Goal: Transaction & Acquisition: Purchase product/service

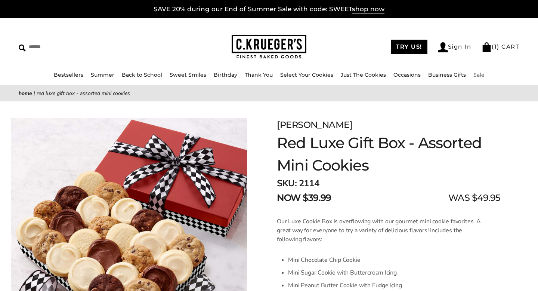
click at [474, 73] on link "Sale" at bounding box center [478, 74] width 11 height 7
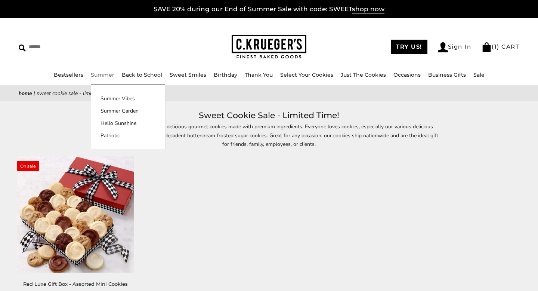
click at [108, 72] on link "Summer" at bounding box center [103, 74] width 24 height 7
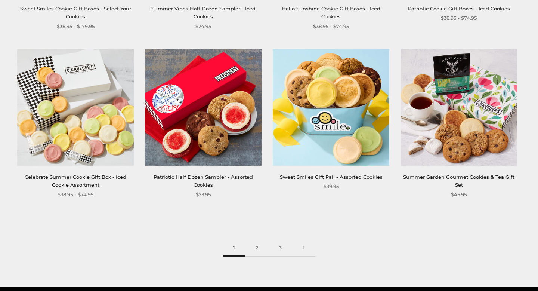
scroll to position [922, 0]
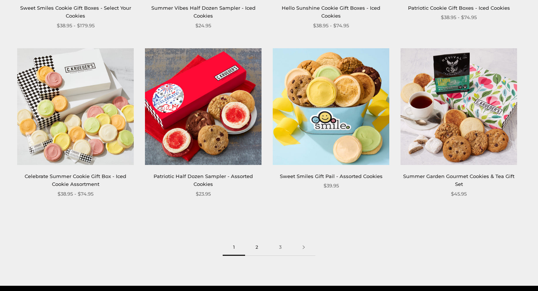
click at [255, 246] on link "2" at bounding box center [257, 247] width 24 height 17
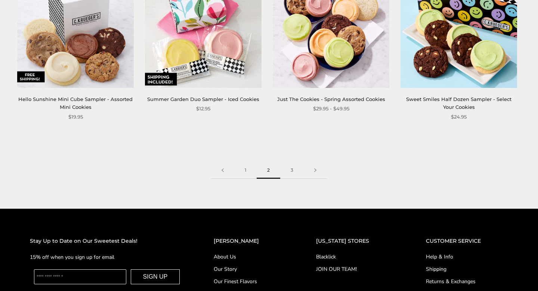
scroll to position [1001, 0]
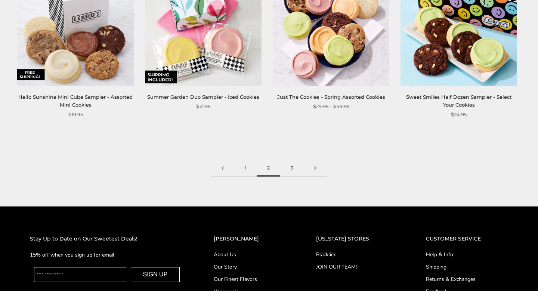
click at [290, 167] on link "3" at bounding box center [292, 167] width 24 height 17
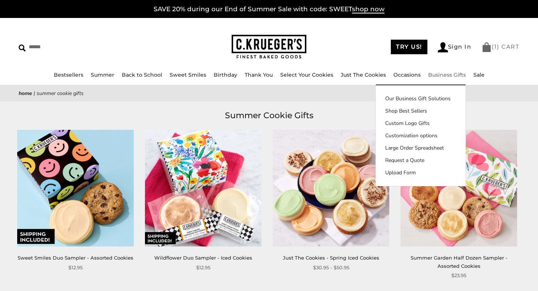
click at [500, 47] on link "( 1 ) CART" at bounding box center [500, 46] width 38 height 7
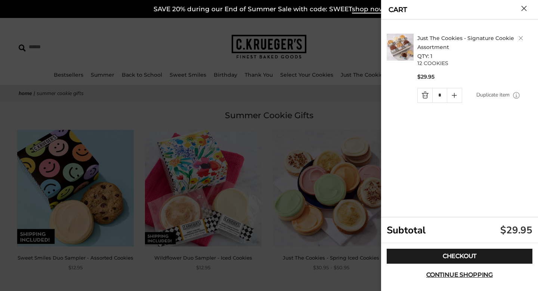
click at [524, 9] on button "Close cart" at bounding box center [524, 9] width 6 height 6
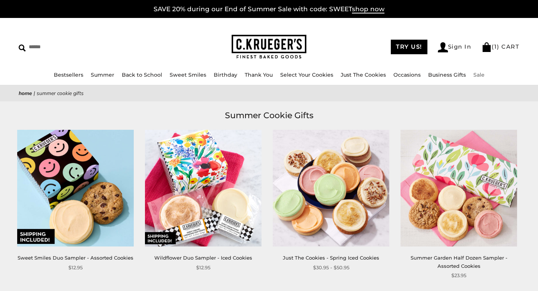
click at [473, 72] on link "Sale" at bounding box center [478, 74] width 11 height 7
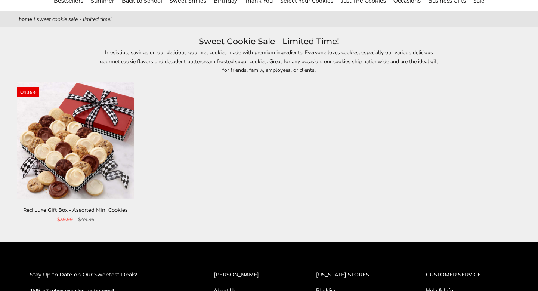
scroll to position [75, 0]
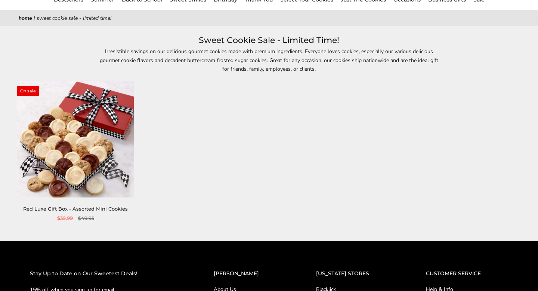
click at [100, 152] on img at bounding box center [75, 139] width 117 height 117
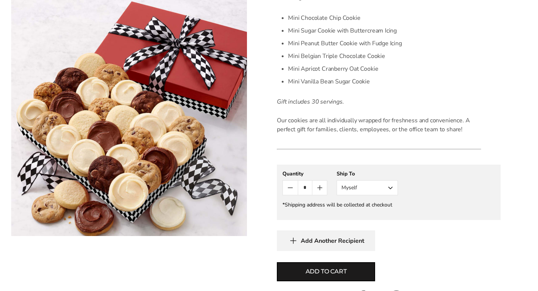
scroll to position [277, 0]
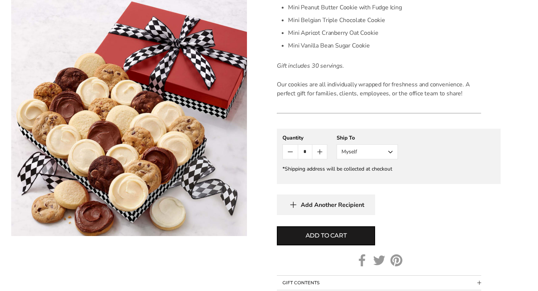
click at [390, 152] on button "Myself" at bounding box center [366, 151] width 61 height 15
click at [372, 181] on button "Other Recipient" at bounding box center [367, 179] width 60 height 13
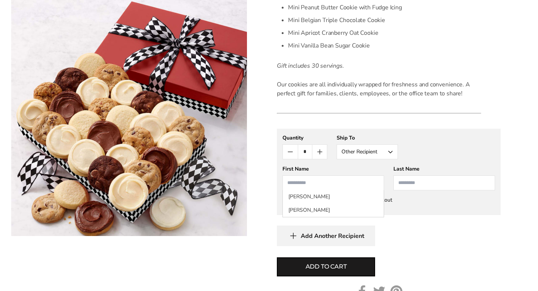
click at [348, 184] on input "First Name" at bounding box center [333, 182] width 102 height 15
click at [328, 193] on li "[PERSON_NAME]" at bounding box center [333, 196] width 101 height 13
type input "*******"
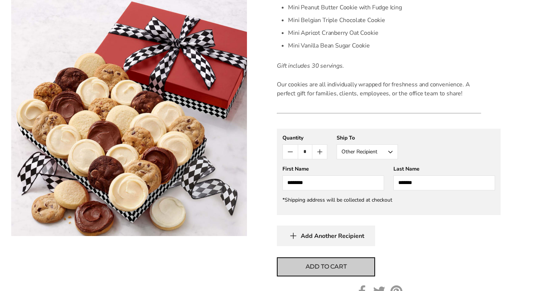
click at [332, 261] on button "Add to cart" at bounding box center [326, 266] width 98 height 19
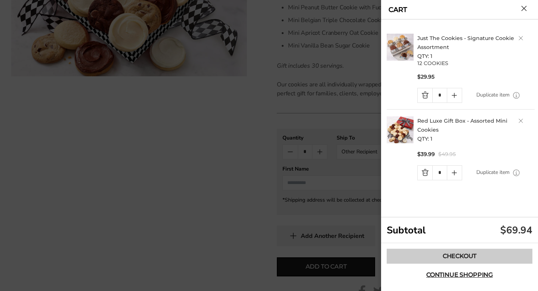
click at [405, 252] on link "Checkout" at bounding box center [459, 255] width 146 height 15
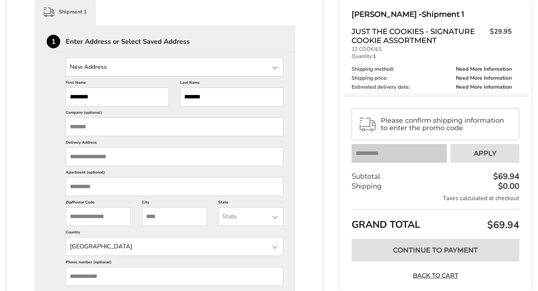
scroll to position [196, 0]
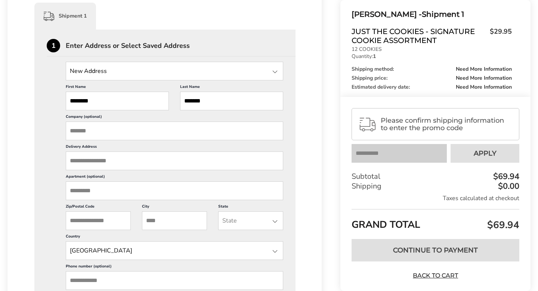
click at [163, 131] on input "Company (optional)" at bounding box center [174, 130] width 217 height 19
click at [157, 166] on input "Delivery Address" at bounding box center [174, 160] width 217 height 19
paste input "**********"
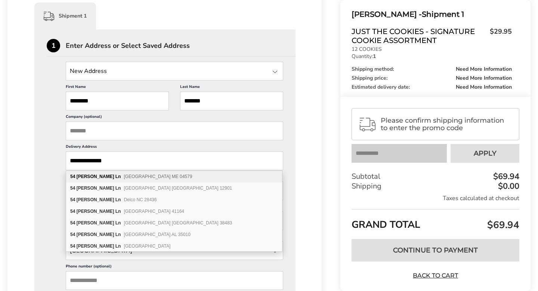
click at [144, 177] on div "54 Reeves Ln Woolwich ME 04579" at bounding box center [174, 177] width 216 height 12
type input "**********"
type input "********"
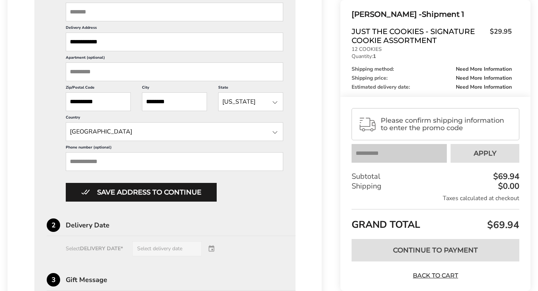
scroll to position [316, 0]
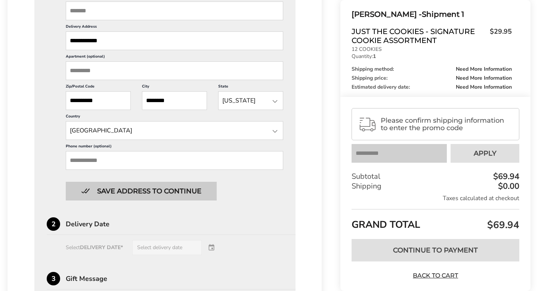
click at [141, 190] on button "Save address to continue" at bounding box center [141, 190] width 151 height 19
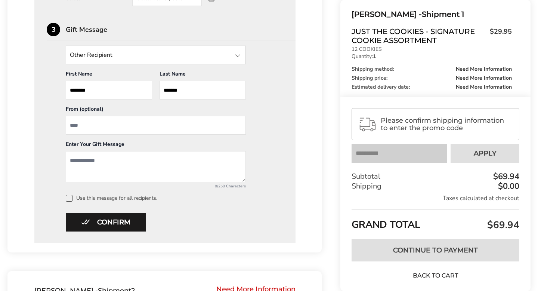
scroll to position [340, 0]
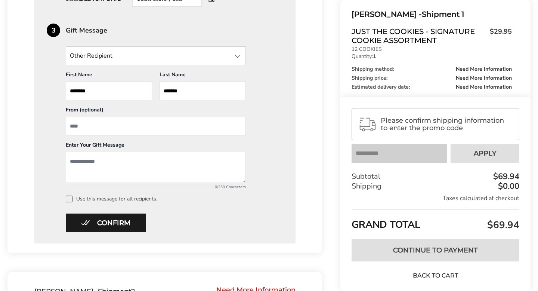
click at [476, 131] on span "Please confirm shipping information to enter the promo code" at bounding box center [447, 124] width 132 height 15
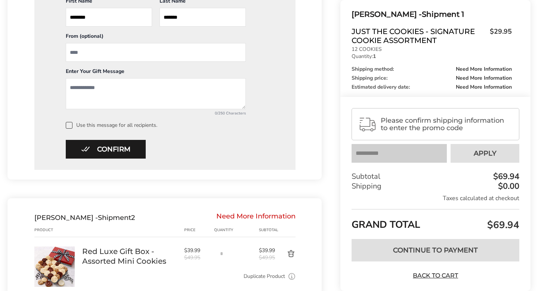
scroll to position [418, 0]
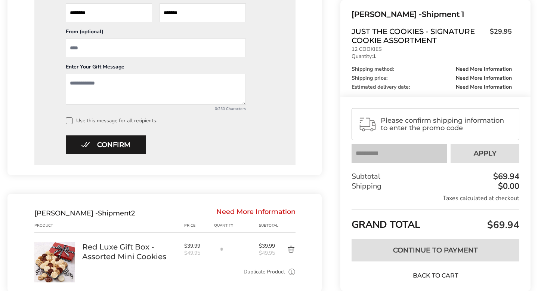
click at [206, 94] on textarea "Add a message" at bounding box center [156, 89] width 180 height 31
type textarea "***"
click at [146, 146] on div "Confirm * Please fill in all required fields to confirm" at bounding box center [165, 144] width 236 height 19
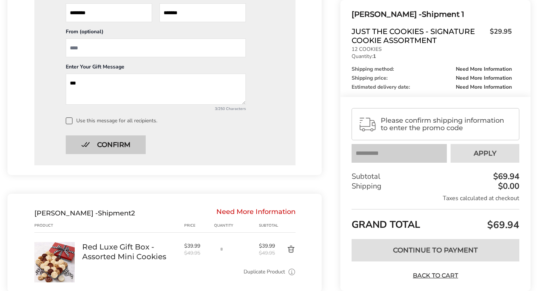
click at [133, 149] on button "Confirm" at bounding box center [106, 144] width 80 height 19
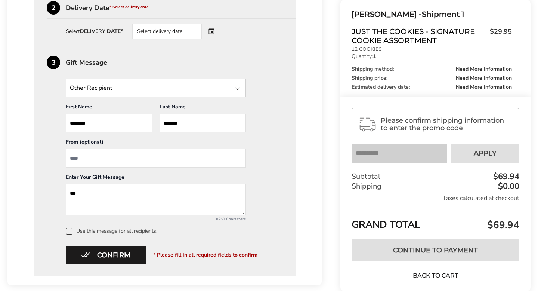
scroll to position [310, 0]
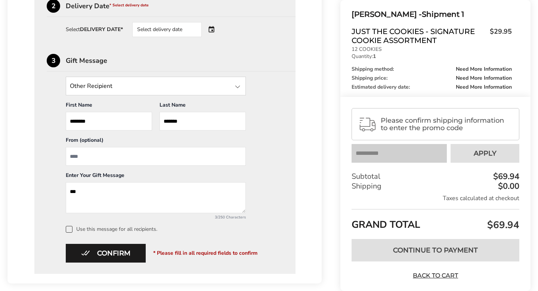
click at [163, 156] on input "From" at bounding box center [156, 156] width 180 height 19
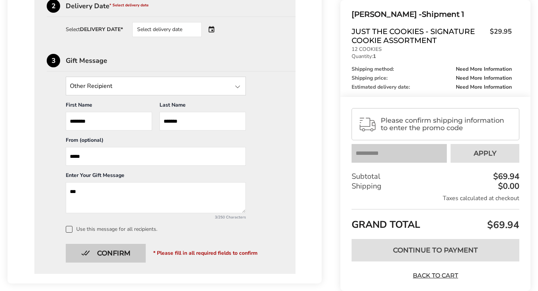
type input "*****"
click at [109, 249] on button "Confirm" at bounding box center [106, 252] width 80 height 19
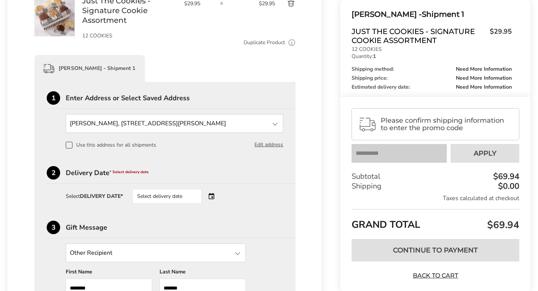
scroll to position [142, 0]
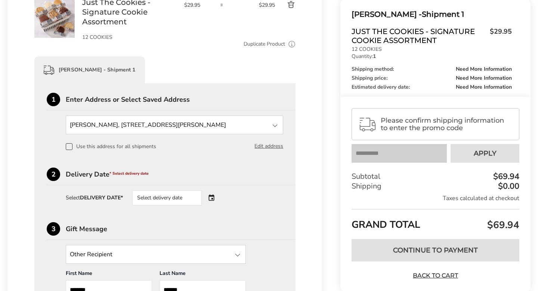
click at [195, 196] on div "Select delivery date" at bounding box center [166, 197] width 69 height 15
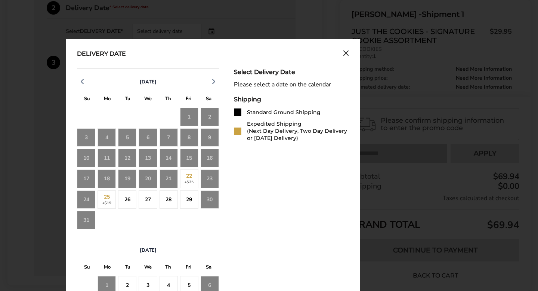
scroll to position [309, 0]
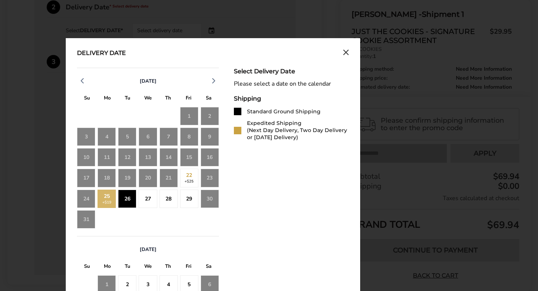
click at [129, 199] on div "26" at bounding box center [127, 198] width 18 height 18
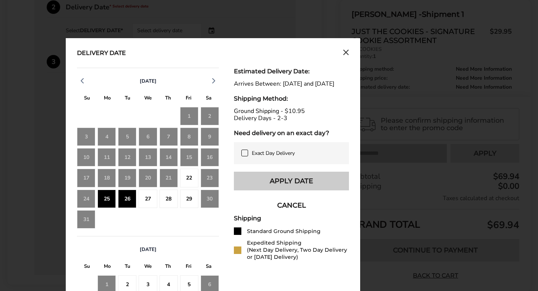
click at [260, 185] on button "Apply Date" at bounding box center [291, 180] width 115 height 19
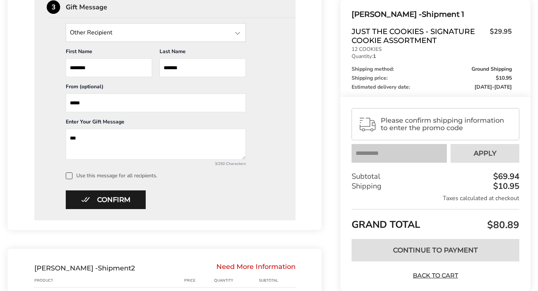
scroll to position [426, 0]
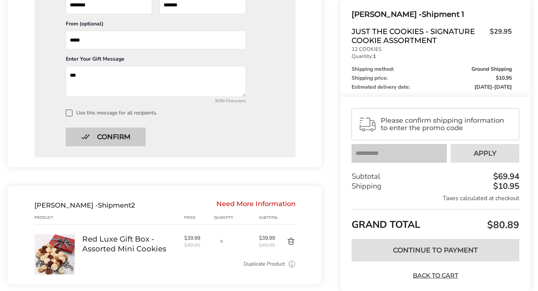
click at [132, 140] on button "Confirm" at bounding box center [106, 136] width 80 height 19
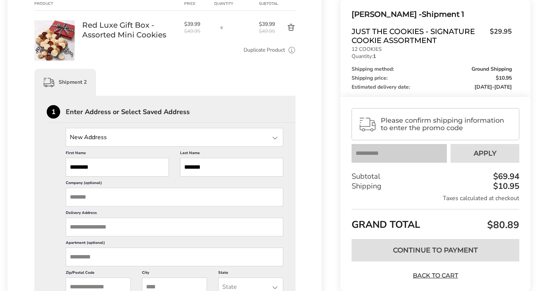
scroll to position [299, 0]
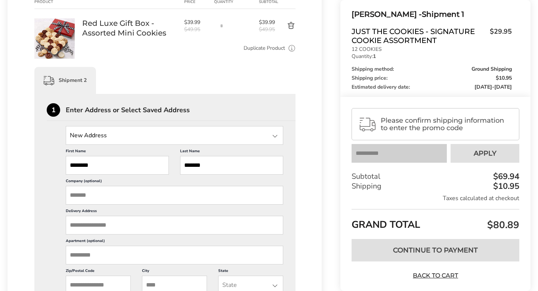
click at [114, 224] on input "Delivery Address" at bounding box center [174, 224] width 217 height 19
paste input "**********"
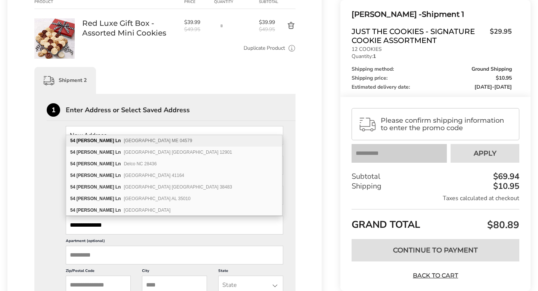
click at [125, 141] on span "Woolwich ME 04579" at bounding box center [158, 140] width 68 height 5
type input "**********"
type input "********"
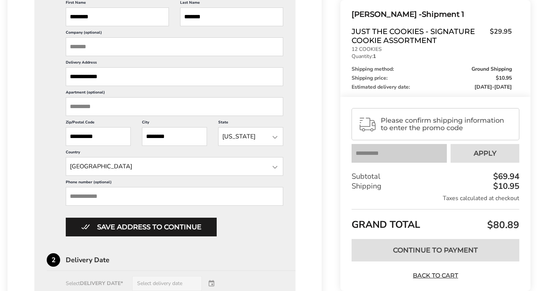
scroll to position [449, 0]
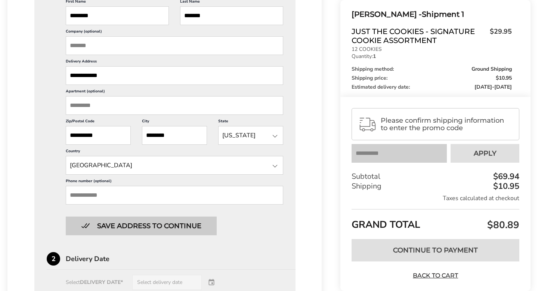
click at [145, 226] on button "Save address to continue" at bounding box center [141, 225] width 151 height 19
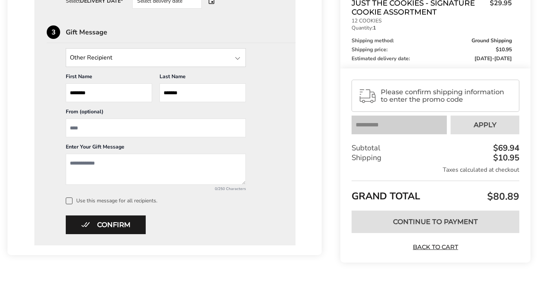
scroll to position [504, 0]
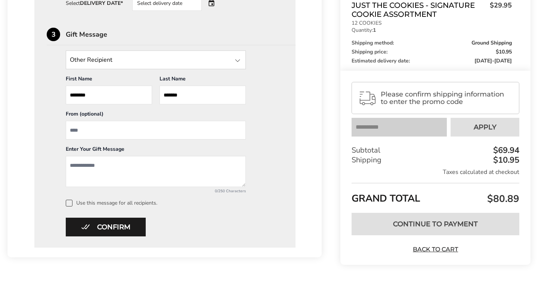
click at [197, 128] on input "From" at bounding box center [156, 130] width 180 height 19
type input "*****"
click at [201, 159] on textarea "Add a message" at bounding box center [156, 171] width 180 height 31
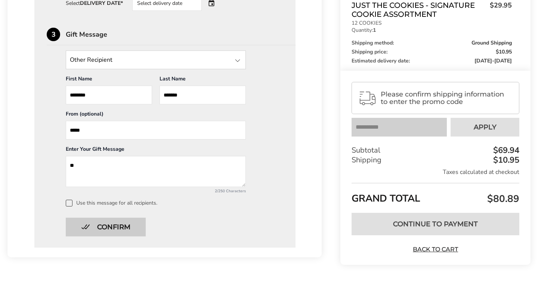
type textarea "**"
click at [138, 229] on button "Confirm" at bounding box center [106, 226] width 80 height 19
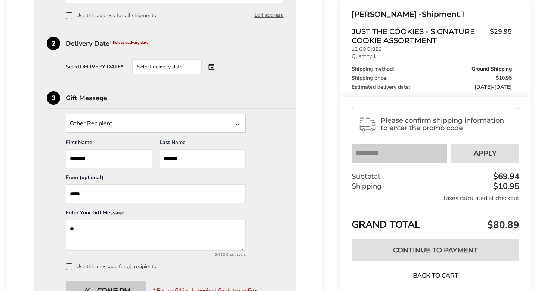
scroll to position [440, 0]
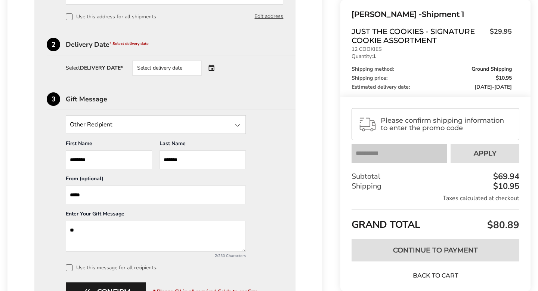
click at [215, 68] on div "Select delivery date" at bounding box center [177, 67] width 90 height 15
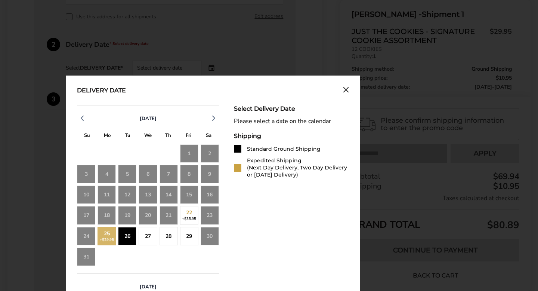
click at [128, 232] on div "26" at bounding box center [127, 236] width 18 height 18
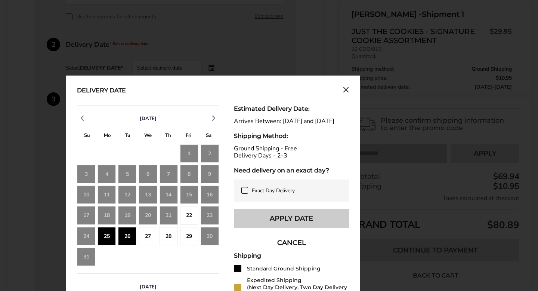
click at [257, 224] on button "Apply Date" at bounding box center [291, 218] width 115 height 19
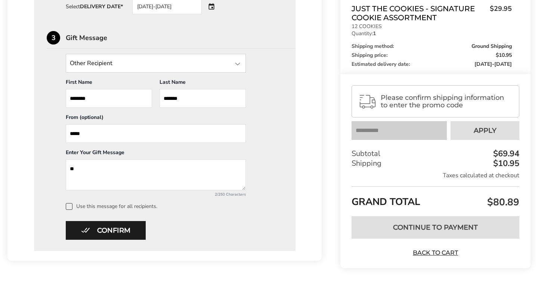
scroll to position [506, 0]
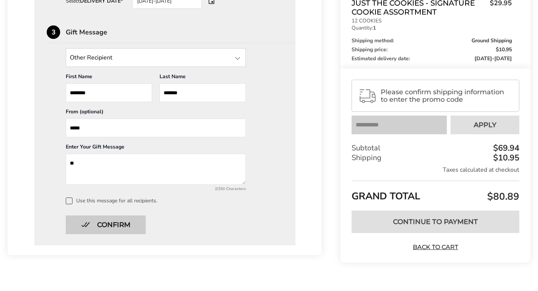
click at [139, 224] on button "Confirm" at bounding box center [106, 224] width 80 height 19
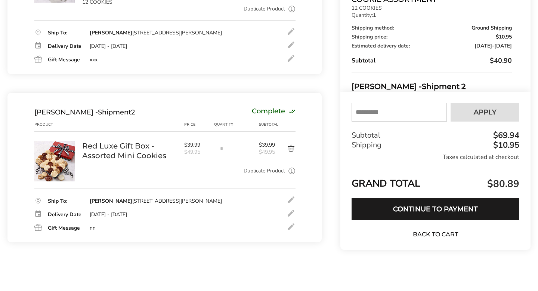
click at [386, 112] on input "text" at bounding box center [398, 112] width 95 height 19
type input "*****"
click at [468, 112] on button "Apply" at bounding box center [484, 112] width 69 height 19
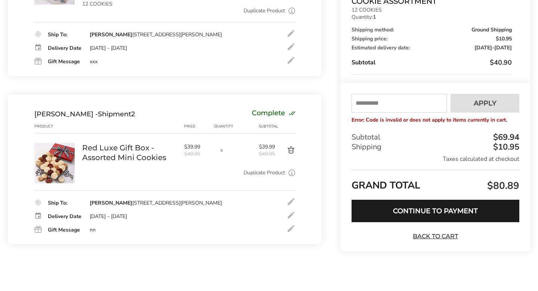
scroll to position [0, 0]
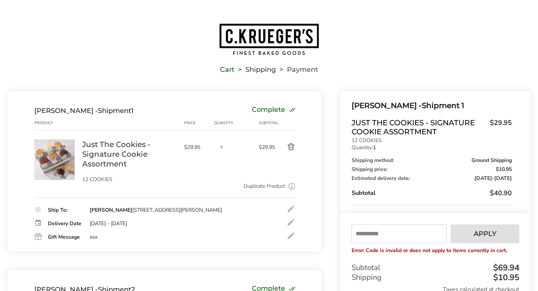
click at [402, 237] on input "text" at bounding box center [398, 233] width 95 height 19
type input "*****"
click at [504, 237] on button "Apply" at bounding box center [484, 233] width 69 height 19
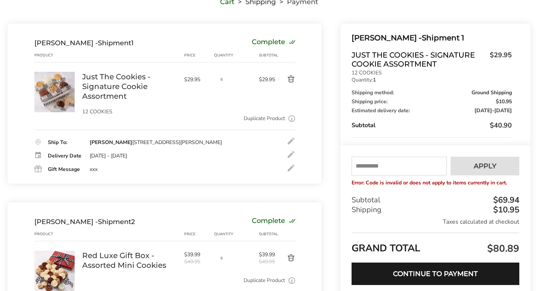
scroll to position [51, 0]
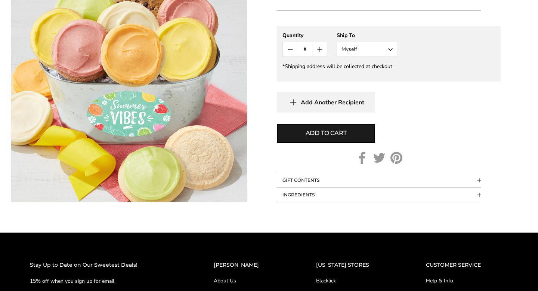
scroll to position [408, 0]
